Goal: Use online tool/utility: Utilize a website feature to perform a specific function

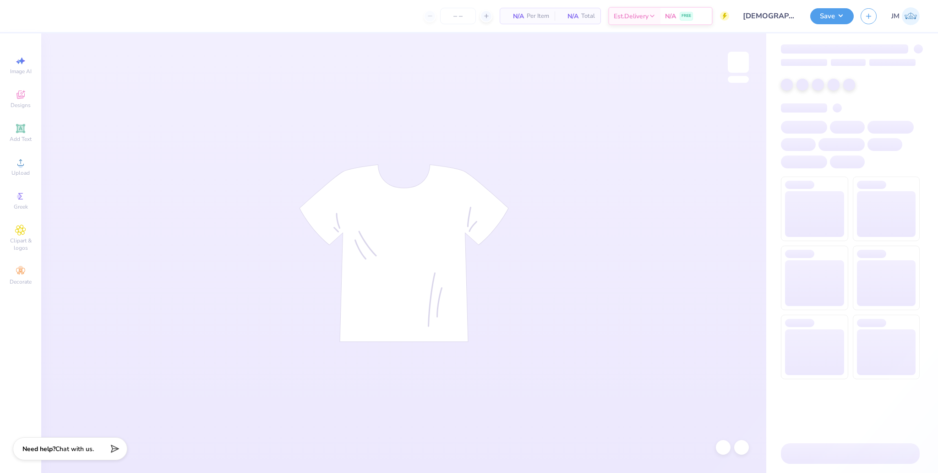
type input "24"
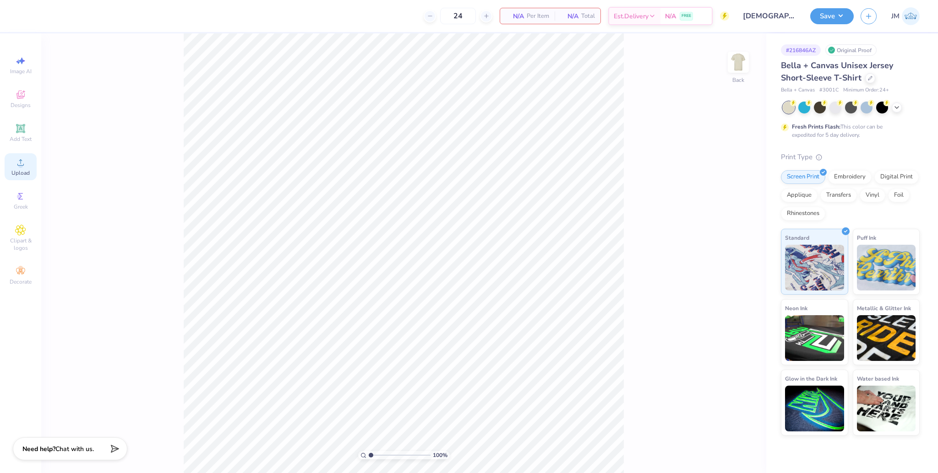
click at [25, 169] on div "Upload" at bounding box center [21, 166] width 32 height 27
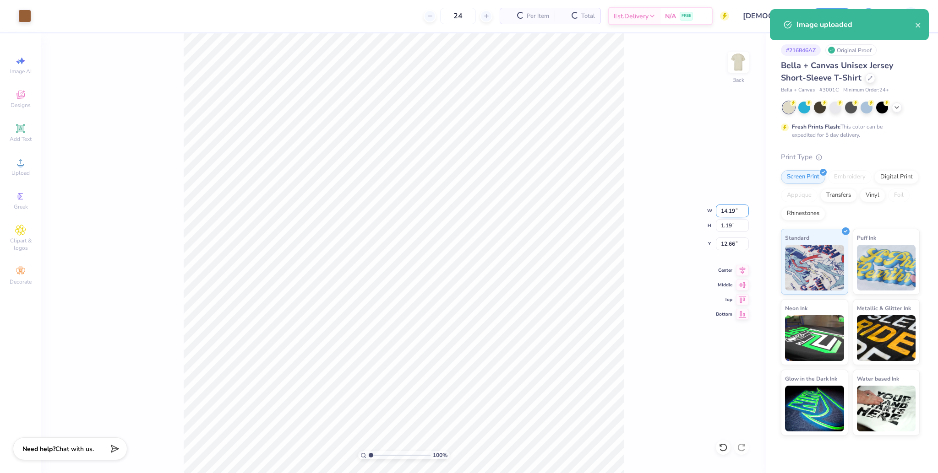
click at [729, 210] on input "14.19" at bounding box center [732, 211] width 33 height 13
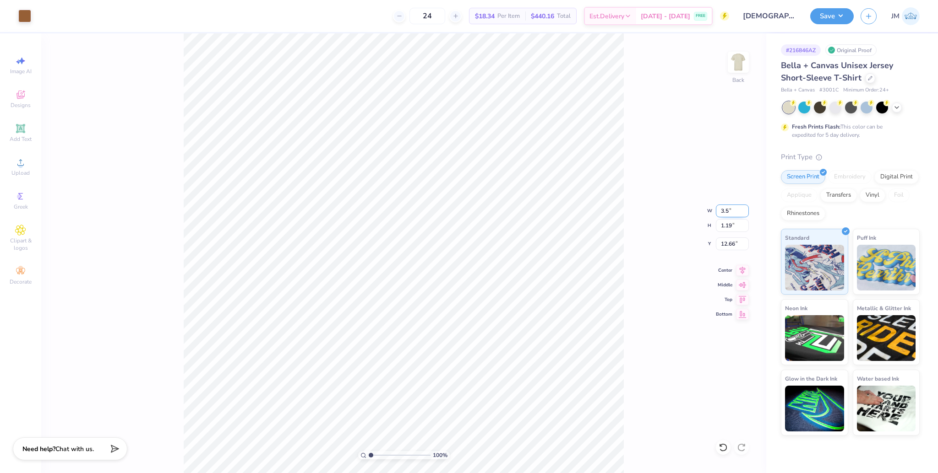
type input "3.50"
type input "0.29"
type input "13.10"
click at [723, 239] on input "10.48" at bounding box center [732, 244] width 33 height 13
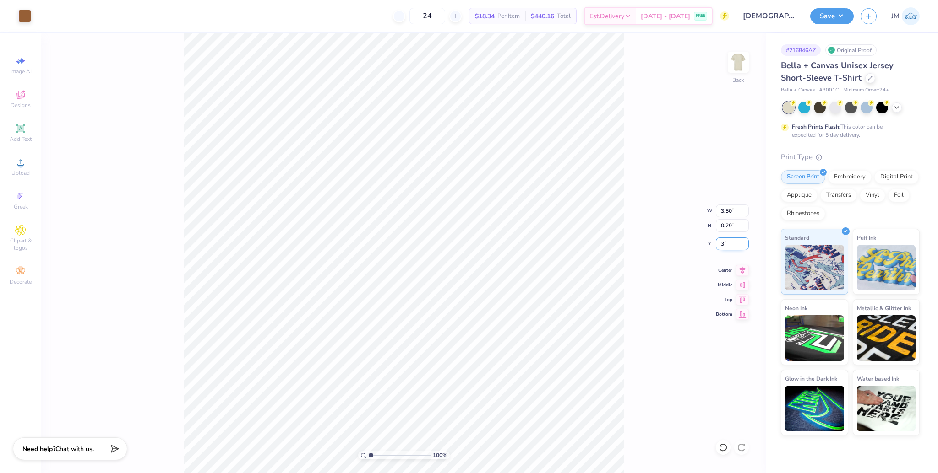
type input "3.00"
click at [722, 211] on input "3.50" at bounding box center [732, 211] width 33 height 13
type input "4.00"
type input "0.34"
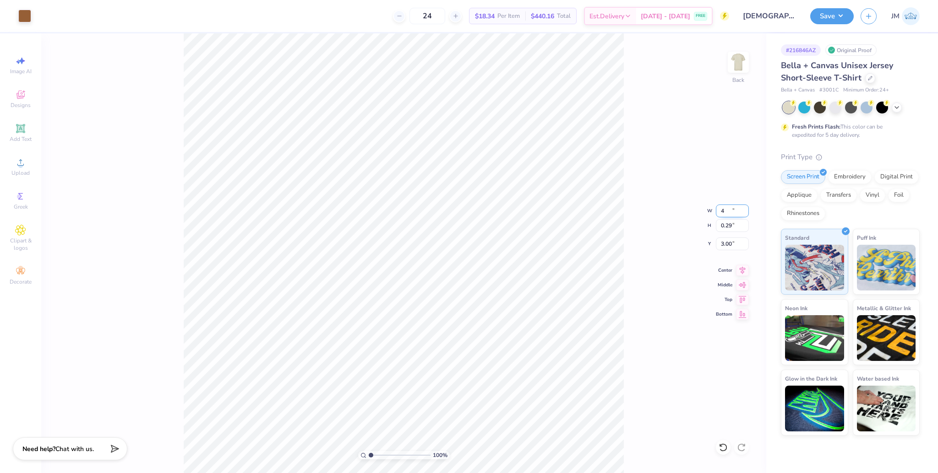
type input "2.98"
click at [725, 444] on icon at bounding box center [722, 447] width 9 height 9
type input "3.50"
type input "0.29"
type input "3.00"
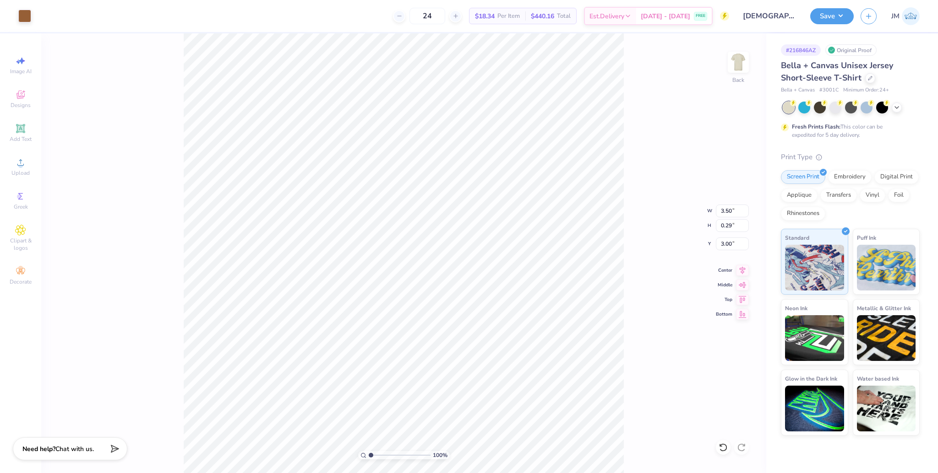
click at [659, 135] on div "100 % Back W 3.50 3.50 " H 0.29 0.29 " Y 3.00 3.00 " Center Middle Top Bottom" at bounding box center [403, 253] width 725 height 440
click at [739, 69] on img at bounding box center [738, 62] width 37 height 37
click at [28, 169] on span "Upload" at bounding box center [20, 172] width 18 height 7
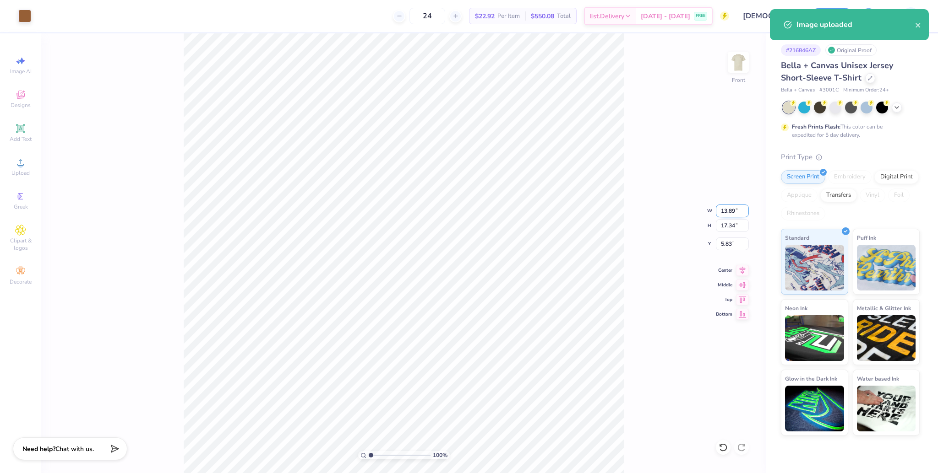
click at [724, 213] on input "13.89" at bounding box center [732, 211] width 33 height 13
click at [727, 231] on input "17.34" at bounding box center [732, 225] width 33 height 13
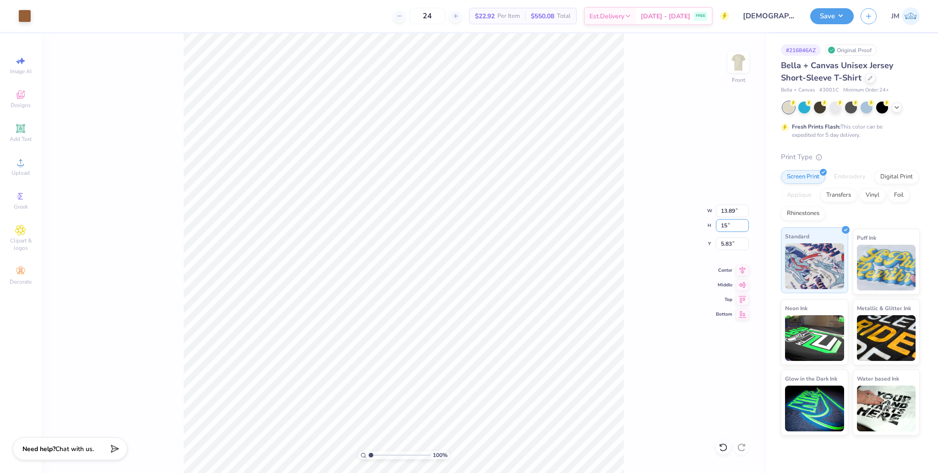
type input "15.00"
type input "12.01"
type input "7.00"
click at [729, 213] on input "12.01" at bounding box center [732, 211] width 33 height 13
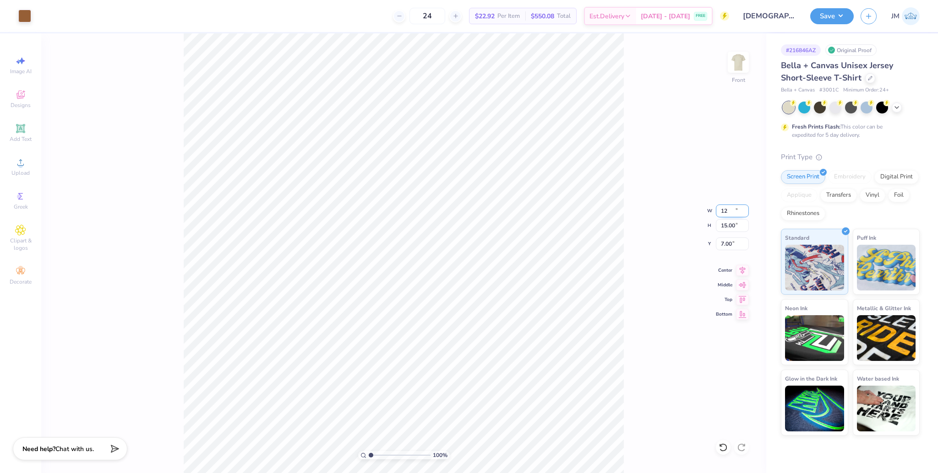
type input "12.00"
type input "14.99"
click at [727, 246] on input "7.01" at bounding box center [732, 244] width 33 height 13
type input "3.00"
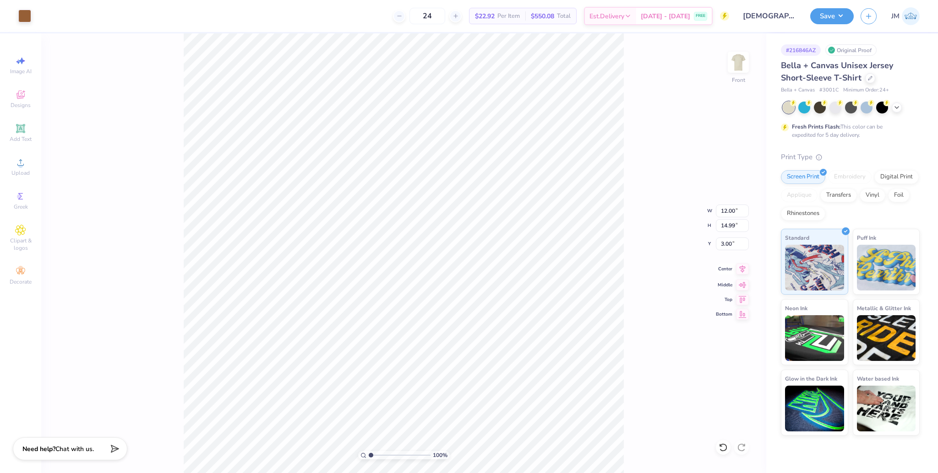
click at [746, 272] on icon at bounding box center [742, 269] width 13 height 11
click at [743, 269] on icon at bounding box center [742, 269] width 13 height 11
drag, startPoint x: 368, startPoint y: 457, endPoint x: 374, endPoint y: 458, distance: 6.5
click at [379, 457] on div "100 %" at bounding box center [404, 455] width 92 height 8
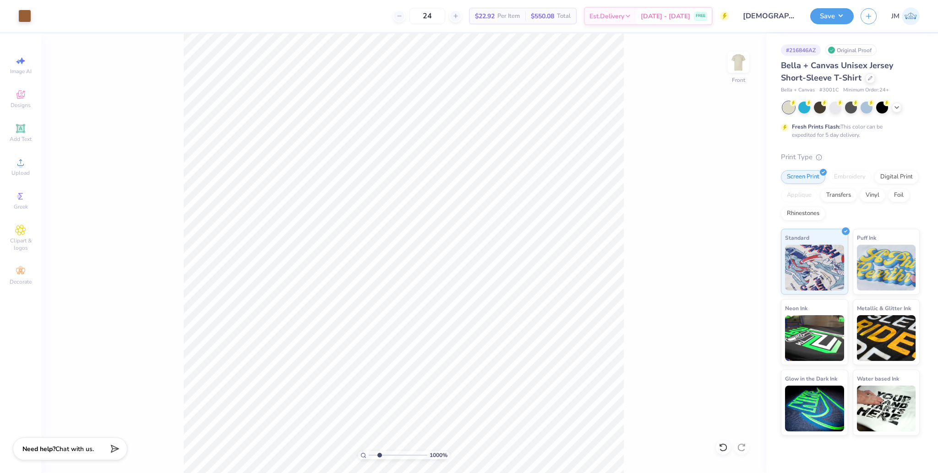
type input "1"
drag, startPoint x: 372, startPoint y: 455, endPoint x: 251, endPoint y: 425, distance: 124.5
click at [369, 451] on input "range" at bounding box center [400, 455] width 62 height 8
click at [831, 18] on button "Save" at bounding box center [831, 15] width 43 height 16
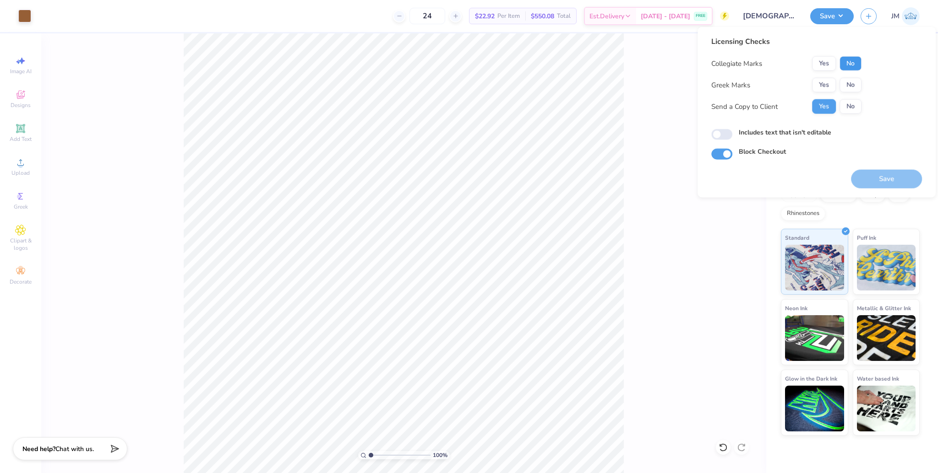
click at [852, 61] on button "No" at bounding box center [850, 63] width 22 height 15
click at [852, 80] on button "No" at bounding box center [850, 85] width 22 height 15
click at [873, 181] on button "Save" at bounding box center [886, 179] width 71 height 19
